Goal: Transaction & Acquisition: Obtain resource

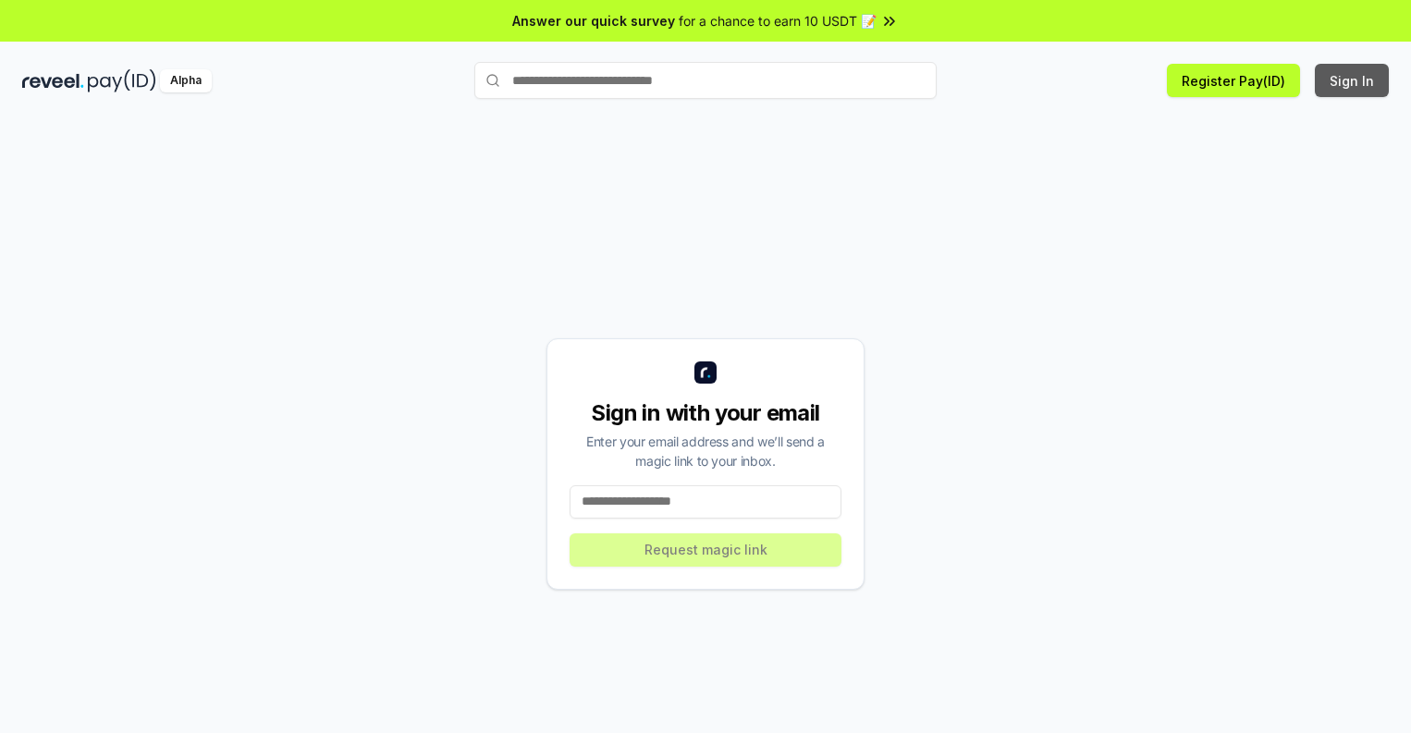
click at [1353, 80] on button "Sign In" at bounding box center [1352, 80] width 74 height 33
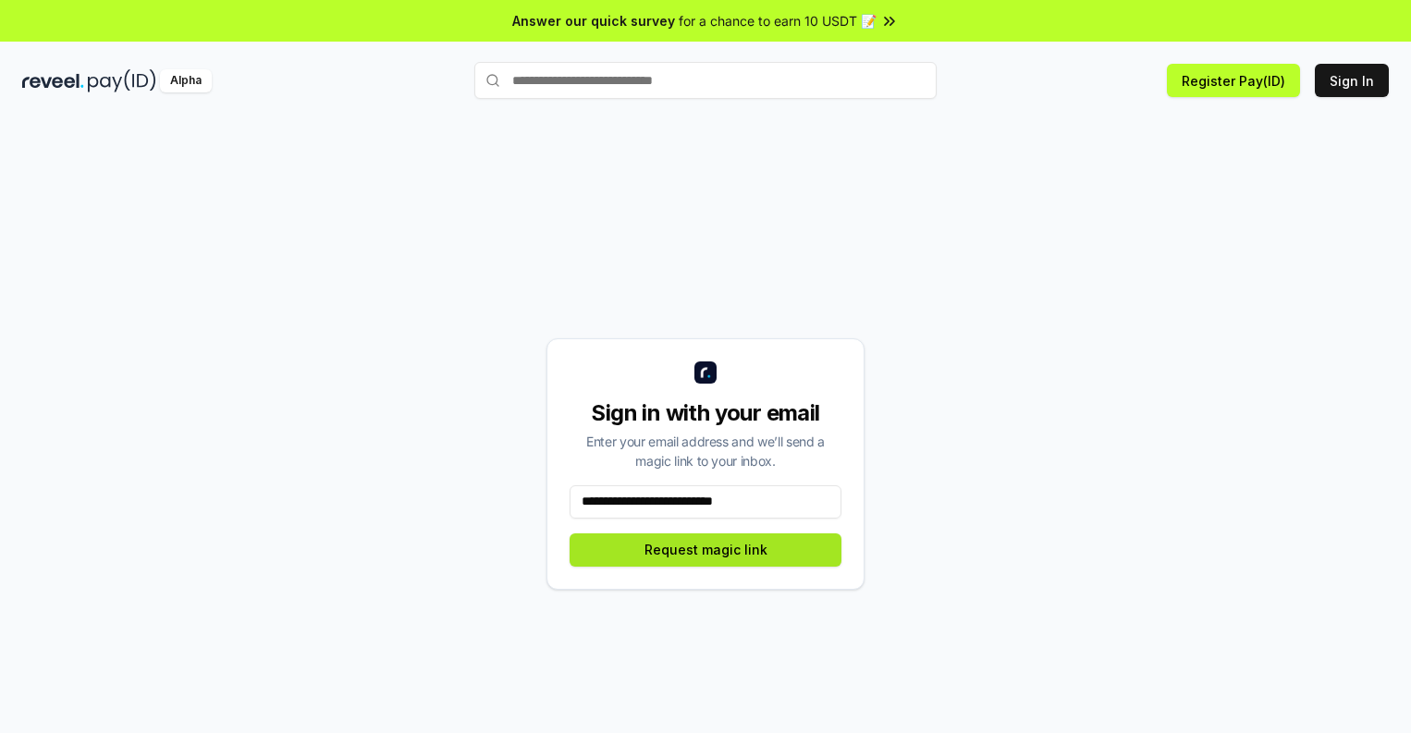
type input "**********"
click at [705, 549] on button "Request magic link" at bounding box center [706, 550] width 272 height 33
